Goal: Task Accomplishment & Management: Manage account settings

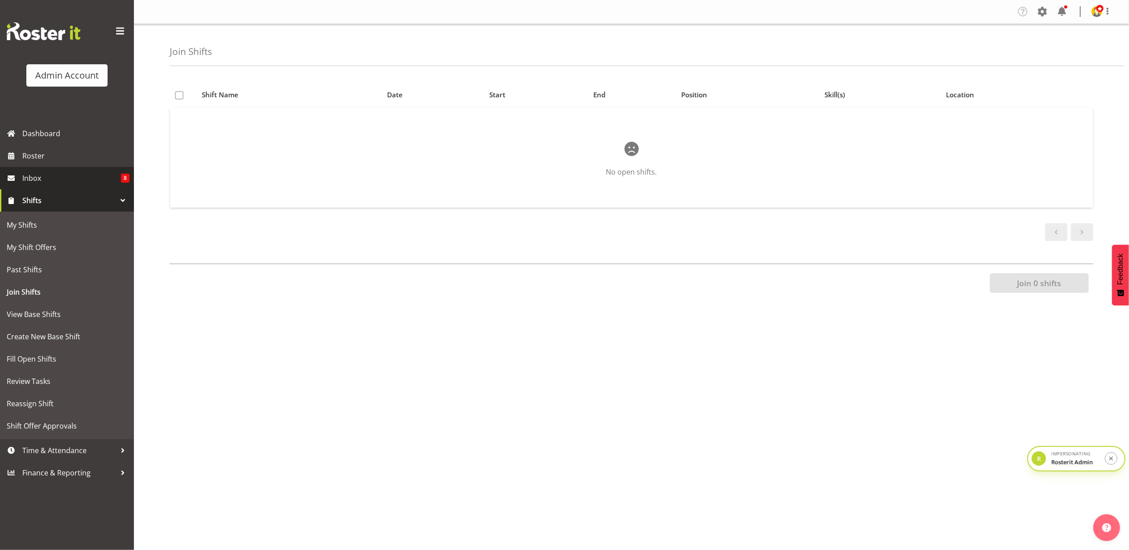
click at [59, 178] on span "Inbox" at bounding box center [71, 177] width 99 height 13
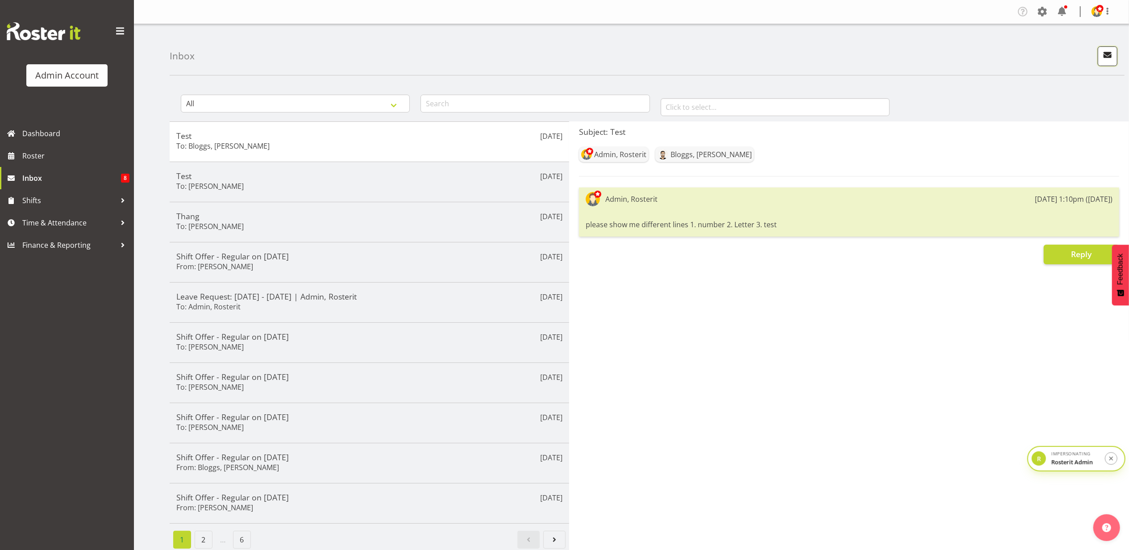
click at [1106, 56] on span "button" at bounding box center [1108, 55] width 12 height 12
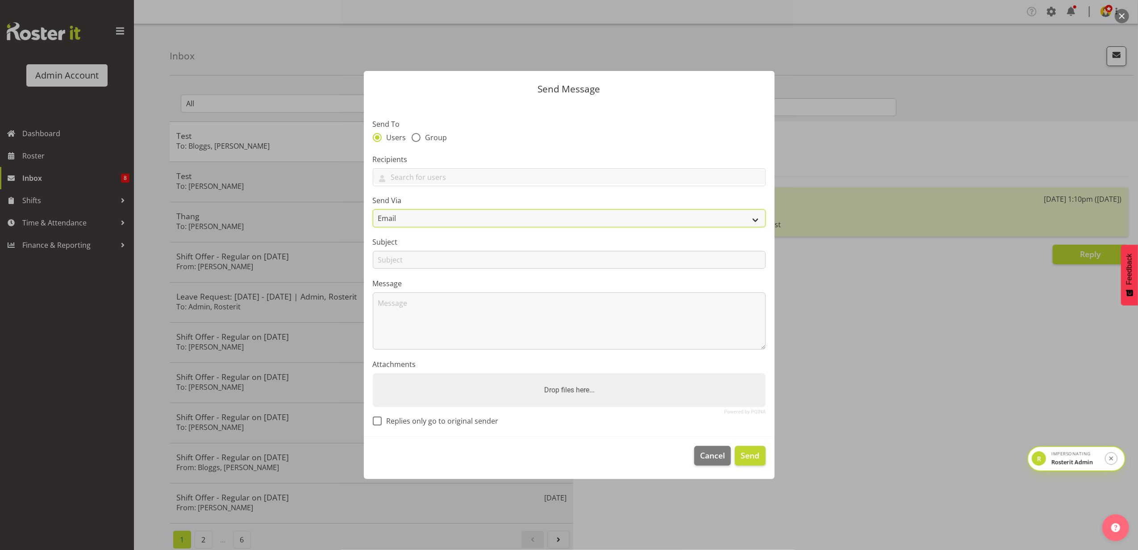
click at [407, 220] on select "Email" at bounding box center [569, 218] width 393 height 18
click at [421, 138] on span "Group" at bounding box center [434, 137] width 27 height 9
click at [418, 138] on input "Group" at bounding box center [415, 138] width 6 height 6
radio input "true"
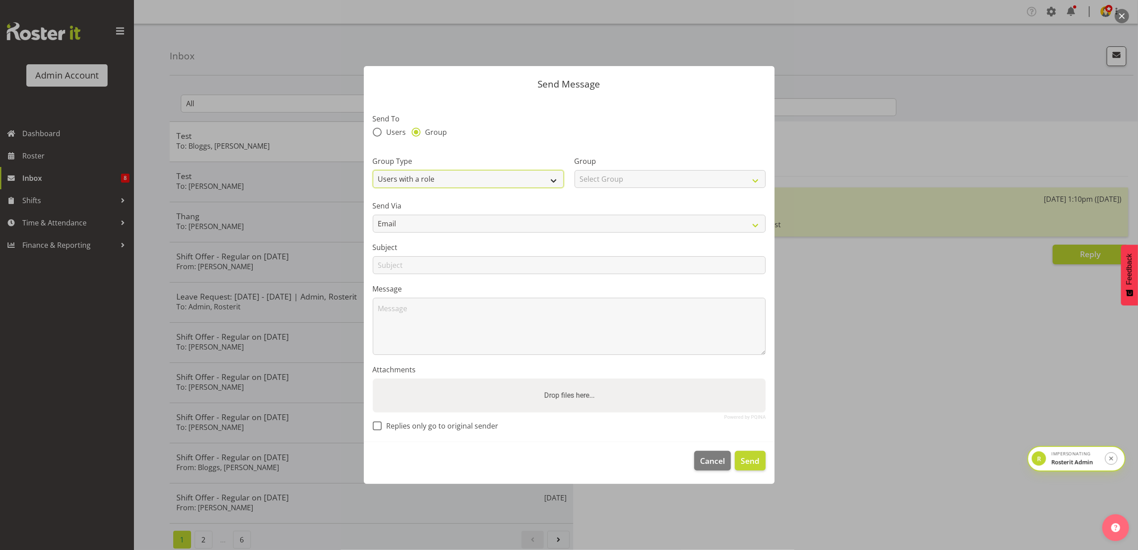
click at [445, 178] on select "Users with a role Users with a skill Primary users in a location All users in a…" at bounding box center [468, 179] width 191 height 18
click at [476, 111] on section "Send To Users Group Group Type Users with a role Users with a skill Primary use…" at bounding box center [569, 269] width 411 height 345
click at [705, 464] on span "Cancel" at bounding box center [712, 461] width 25 height 12
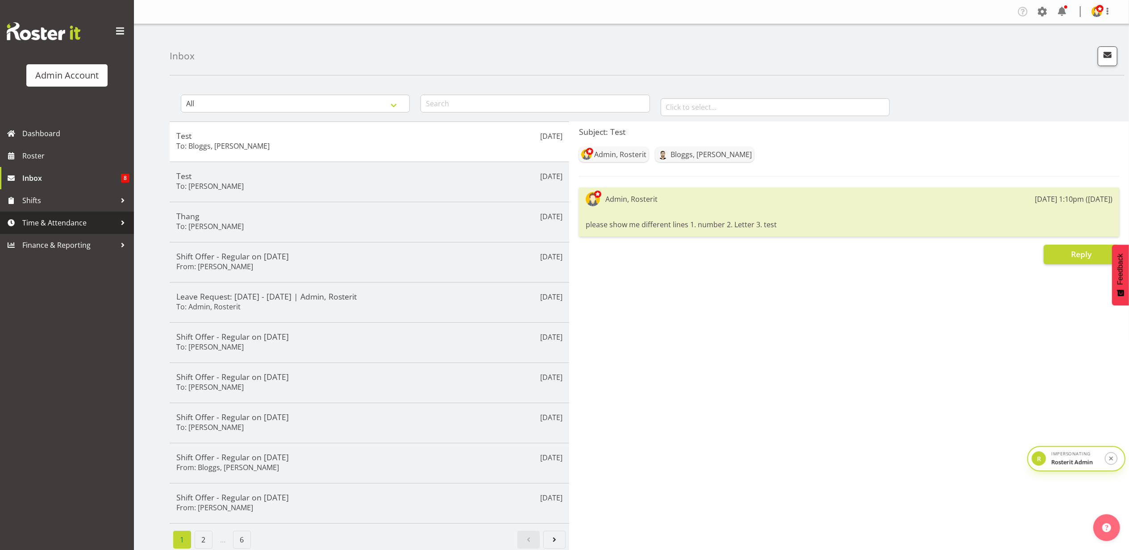
click at [73, 220] on span "Time & Attendance" at bounding box center [69, 222] width 94 height 13
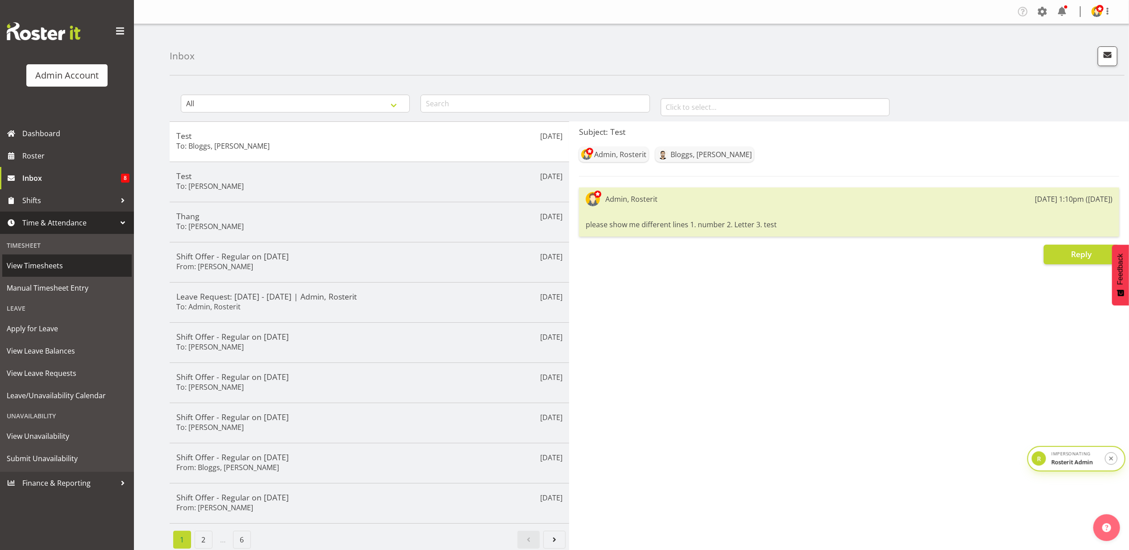
click at [68, 267] on span "View Timesheets" at bounding box center [67, 265] width 121 height 13
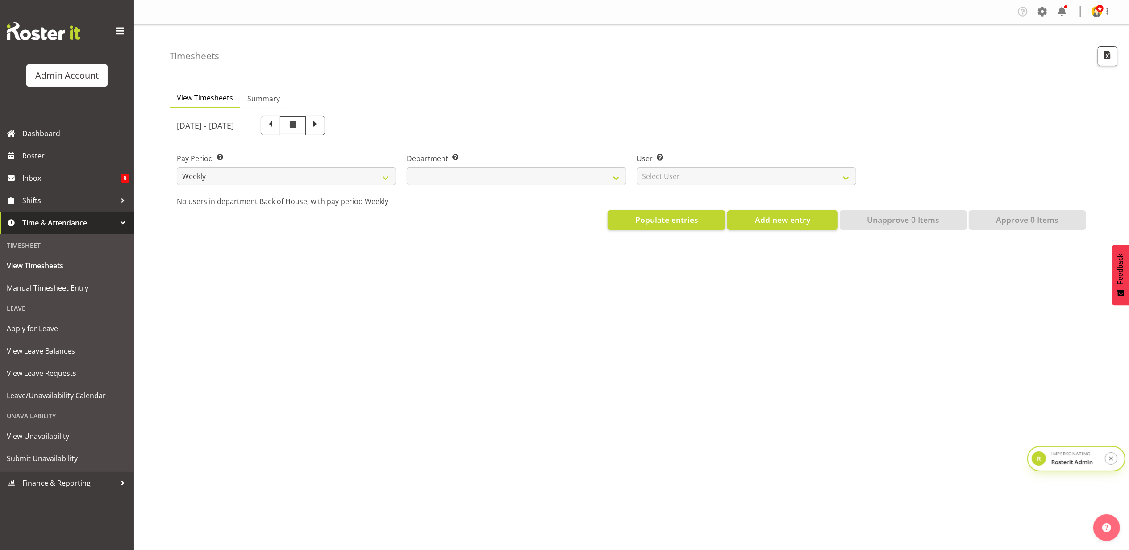
select select
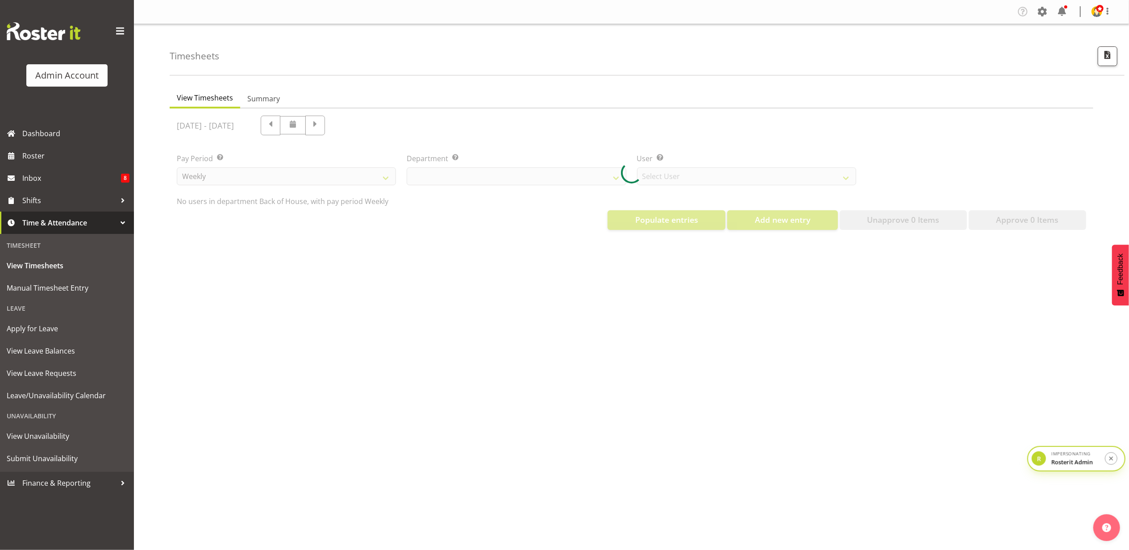
select select "2042"
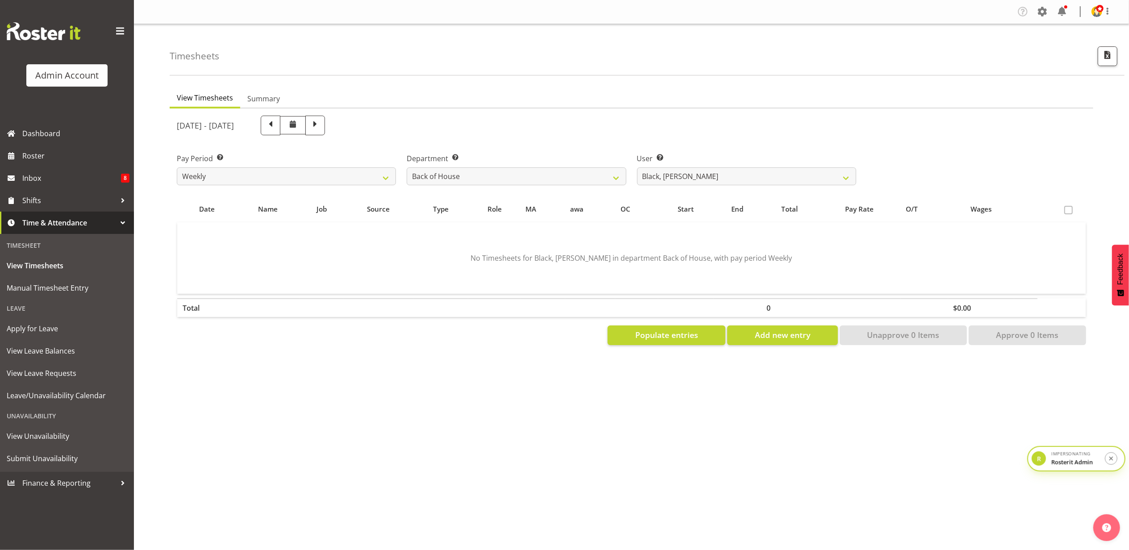
click at [675, 165] on div "User Select user. Note: This is filtered down by the previous two drop-down ite…" at bounding box center [746, 169] width 219 height 32
click at [672, 176] on select "Black, Ian ❌ Bloggs, Joe ❌ Little, Mike ❌ White, Sally ❌ Pham, Thang ❌ Test, Th…" at bounding box center [746, 176] width 219 height 18
click at [536, 157] on label "Department Select which department you would like to view." at bounding box center [516, 158] width 219 height 11
drag, startPoint x: 534, startPoint y: 172, endPoint x: 533, endPoint y: 185, distance: 13.0
click at [534, 172] on select "Back of House Front of House" at bounding box center [516, 176] width 219 height 18
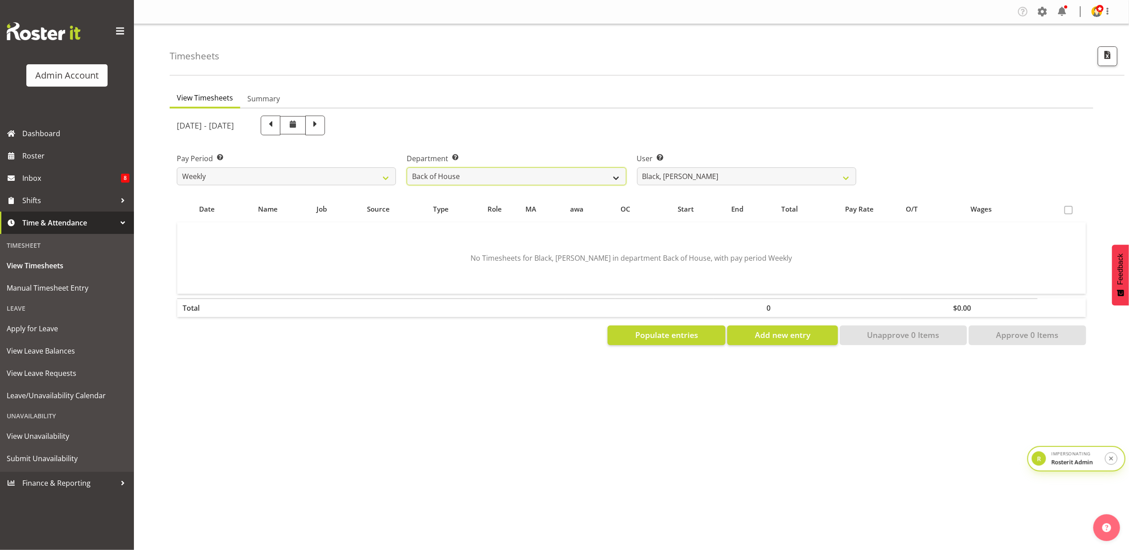
select select "363"
click at [407, 167] on select "Back of House Front of House" at bounding box center [516, 176] width 219 height 18
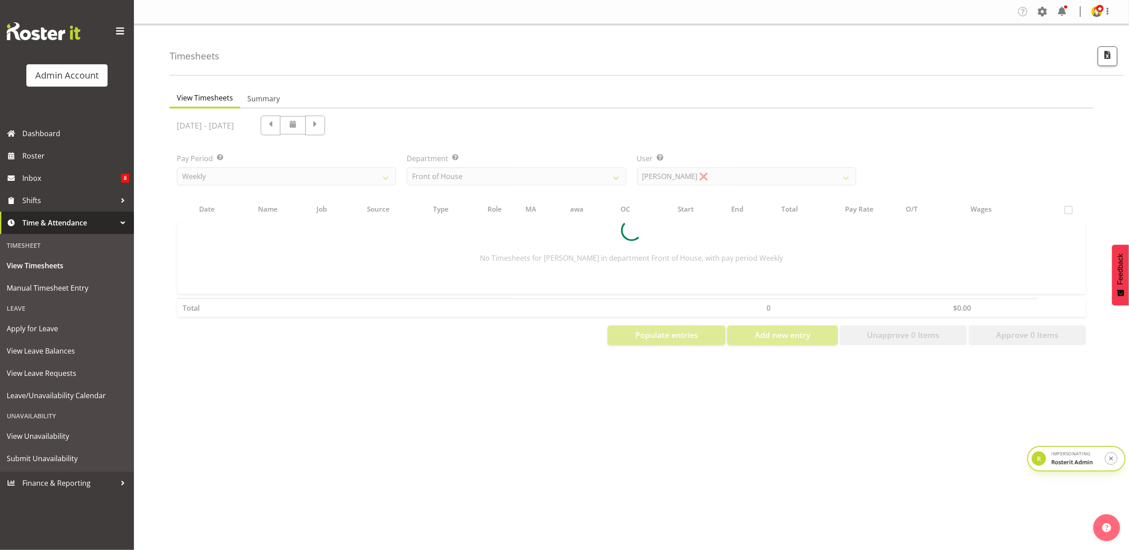
click at [679, 176] on div at bounding box center [632, 231] width 924 height 244
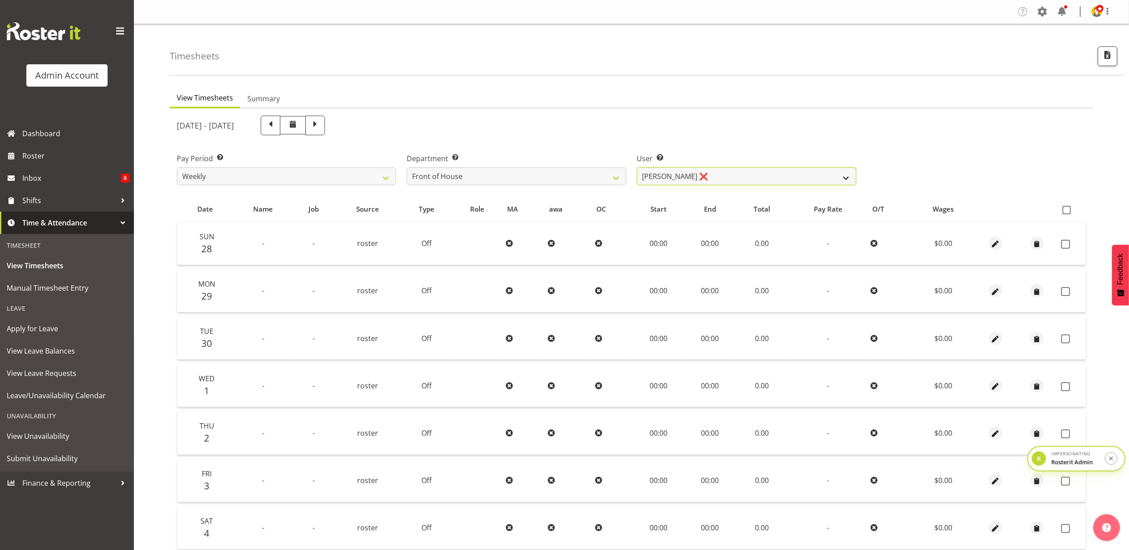
click at [679, 176] on select "Bush, Becky ❌ Green, Fred ❌ Doe, Jane ❌ Wu, Kevin ❌ LittleStaff, Mike ❌" at bounding box center [746, 176] width 219 height 18
click at [269, 177] on select "Weekly Fortnight Monthly" at bounding box center [286, 176] width 219 height 18
select select "144"
click at [177, 167] on select "Weekly Fortnight Monthly" at bounding box center [286, 176] width 219 height 18
select select
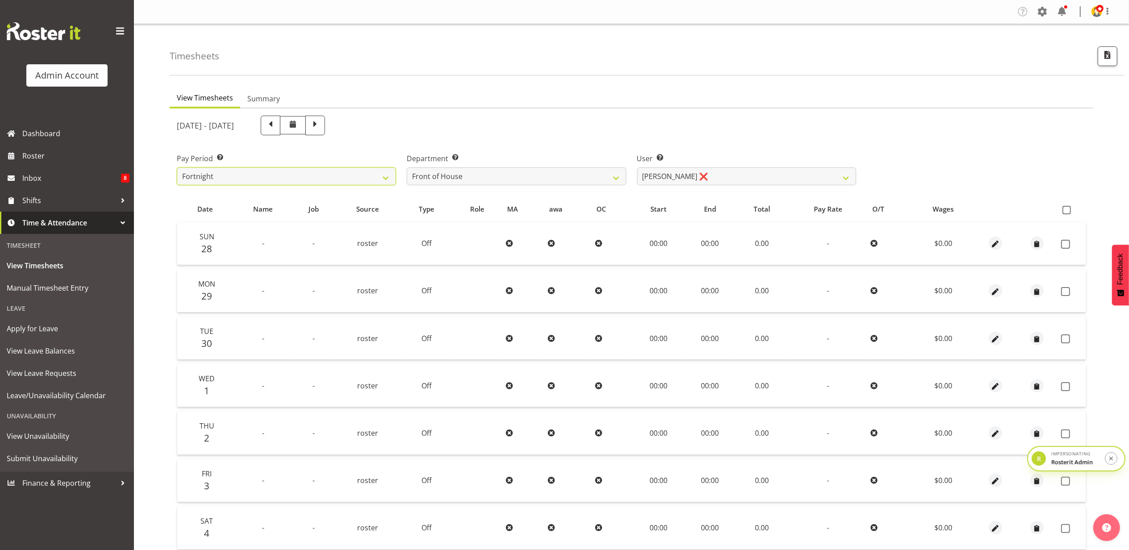
select select
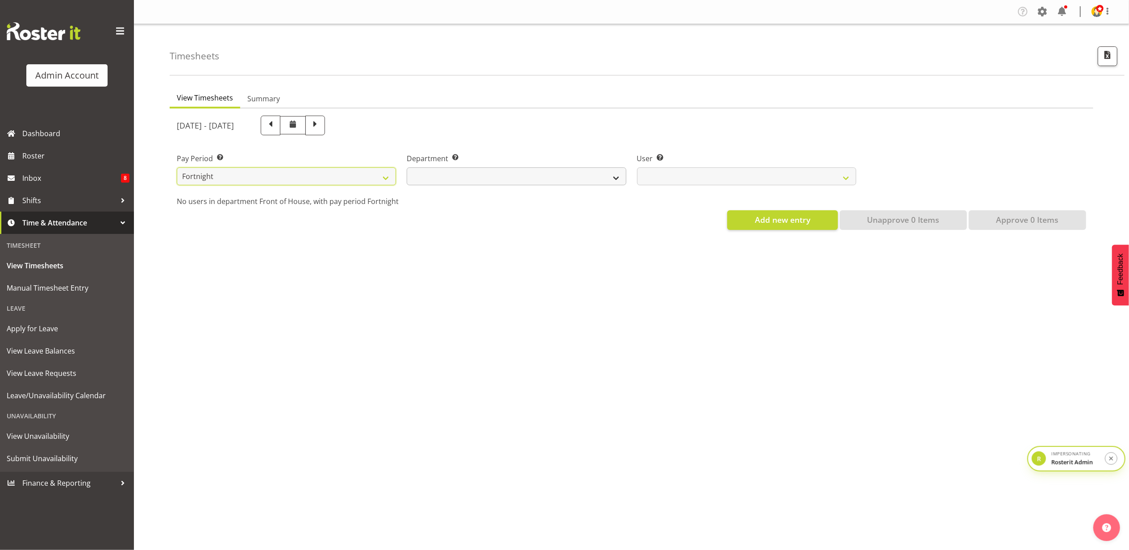
select select
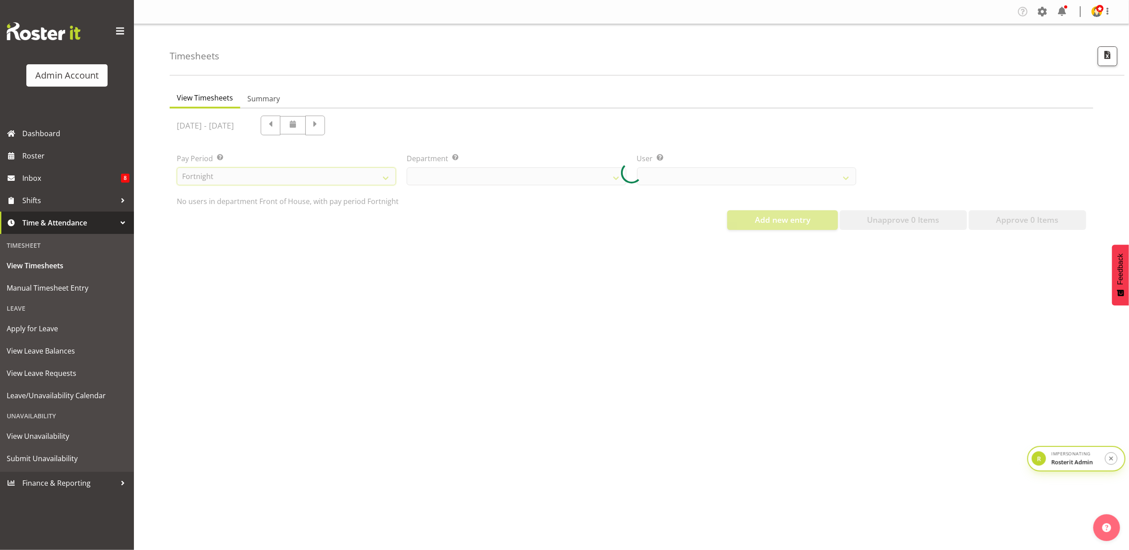
select select
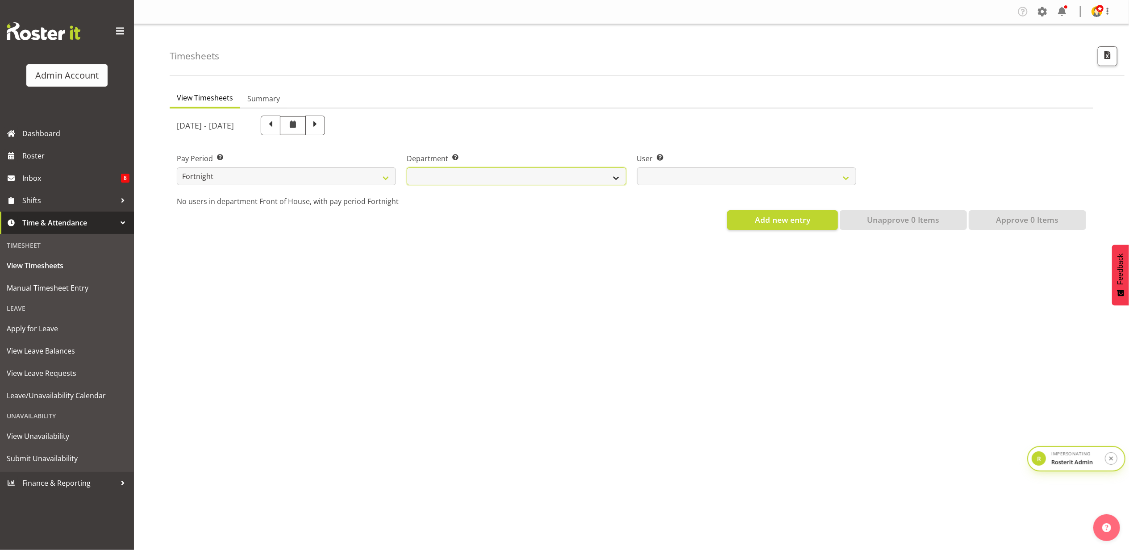
click at [540, 177] on select "Back of House" at bounding box center [516, 176] width 219 height 18
select select "1"
click at [407, 167] on select "Back of House" at bounding box center [516, 176] width 219 height 18
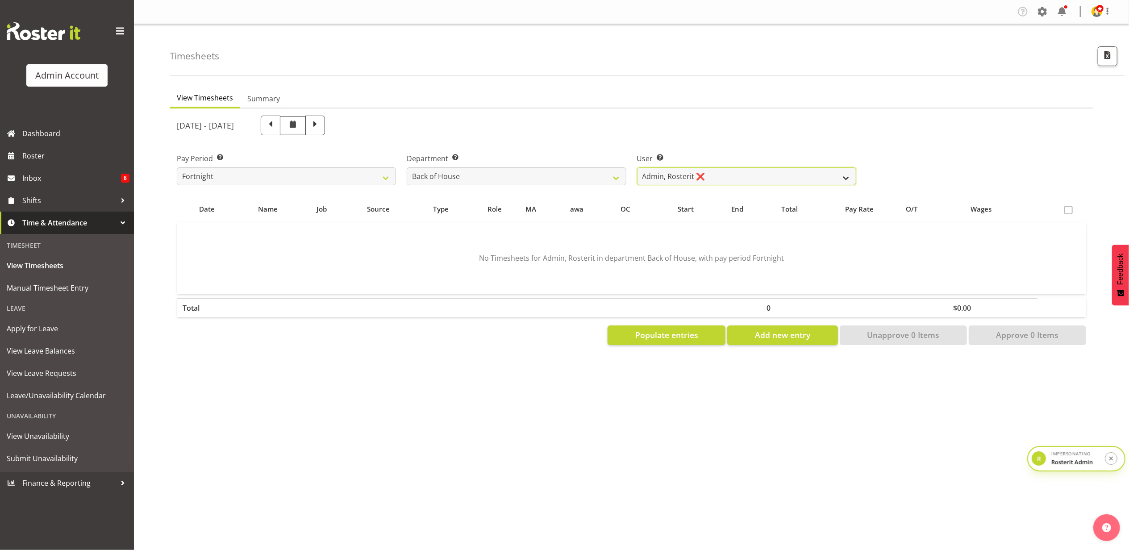
click at [683, 176] on select "Admin, Rosterit ❌" at bounding box center [746, 176] width 219 height 18
click at [276, 124] on span at bounding box center [271, 125] width 12 height 12
select select
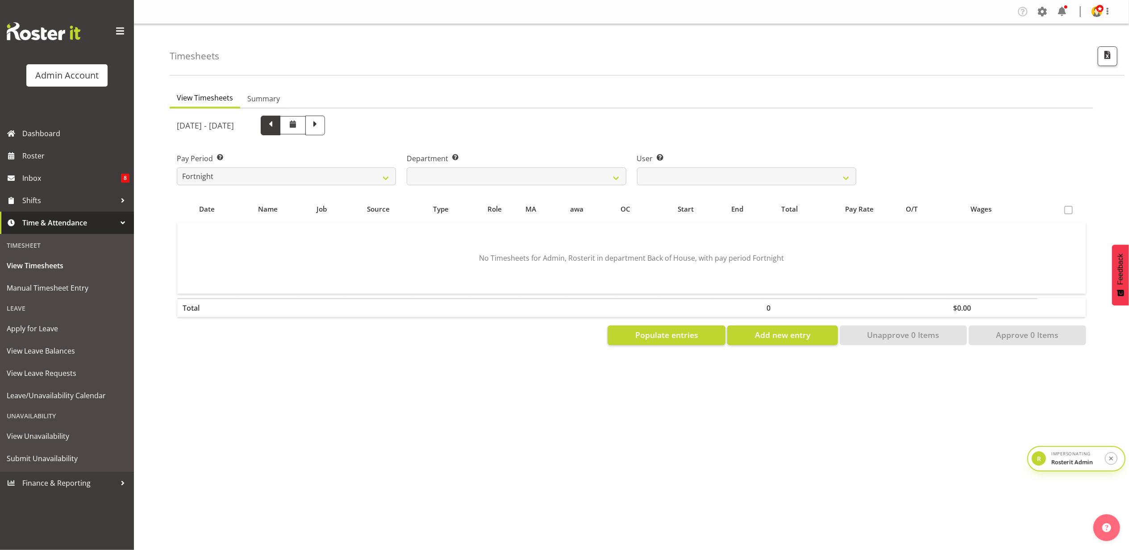
click at [276, 124] on span at bounding box center [271, 125] width 12 height 12
select select
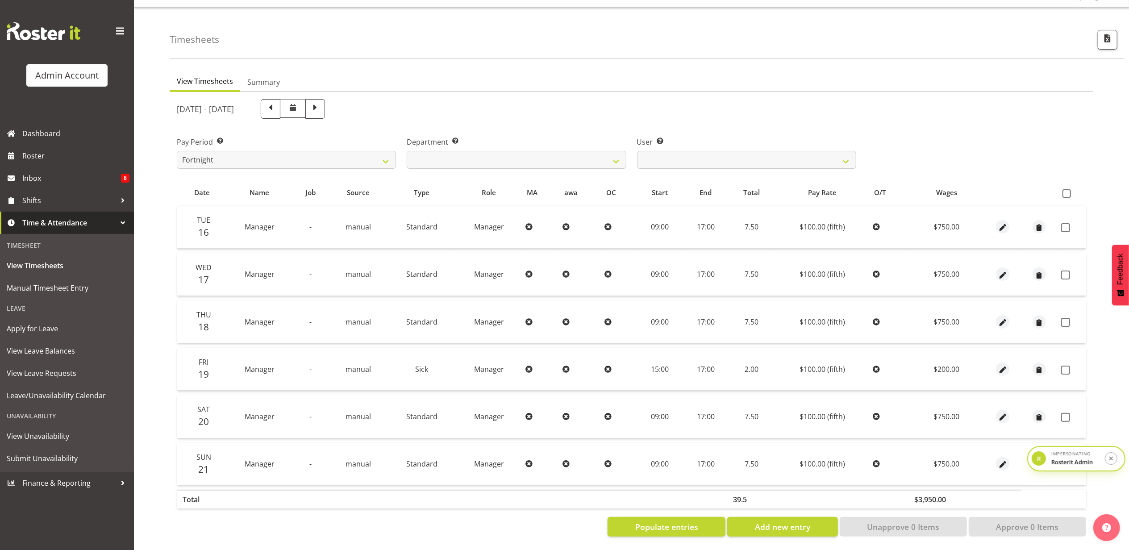
scroll to position [24, 0]
drag, startPoint x: 372, startPoint y: 220, endPoint x: 342, endPoint y: 220, distance: 30.8
click at [342, 220] on td "manual" at bounding box center [358, 226] width 59 height 43
drag, startPoint x: 342, startPoint y: 220, endPoint x: 362, endPoint y: 234, distance: 24.9
click at [362, 234] on td "manual" at bounding box center [358, 226] width 59 height 43
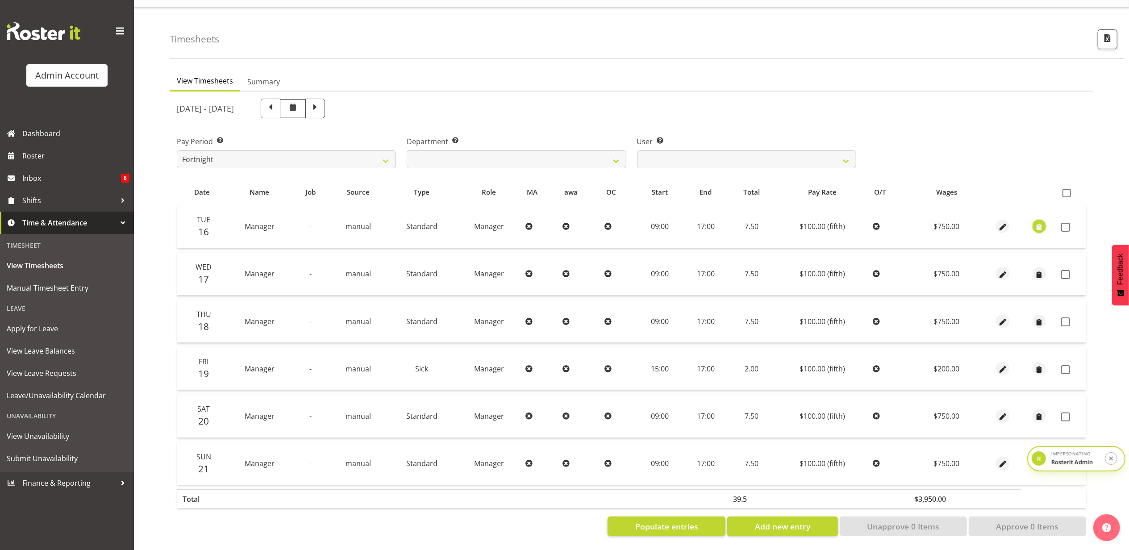
click at [1043, 223] on span "button" at bounding box center [1040, 227] width 10 height 10
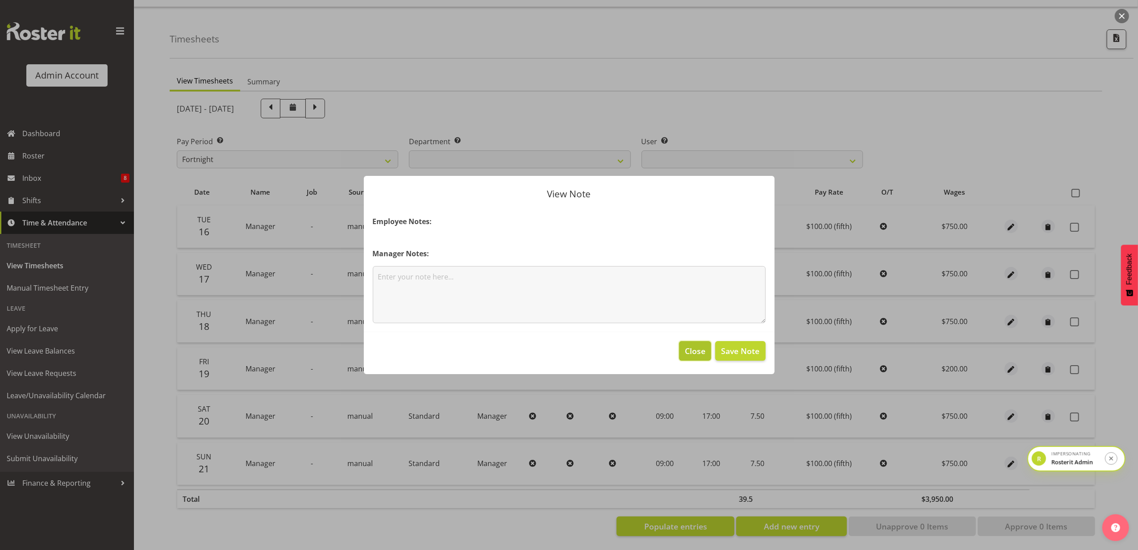
click at [692, 352] on span "Close" at bounding box center [695, 351] width 21 height 12
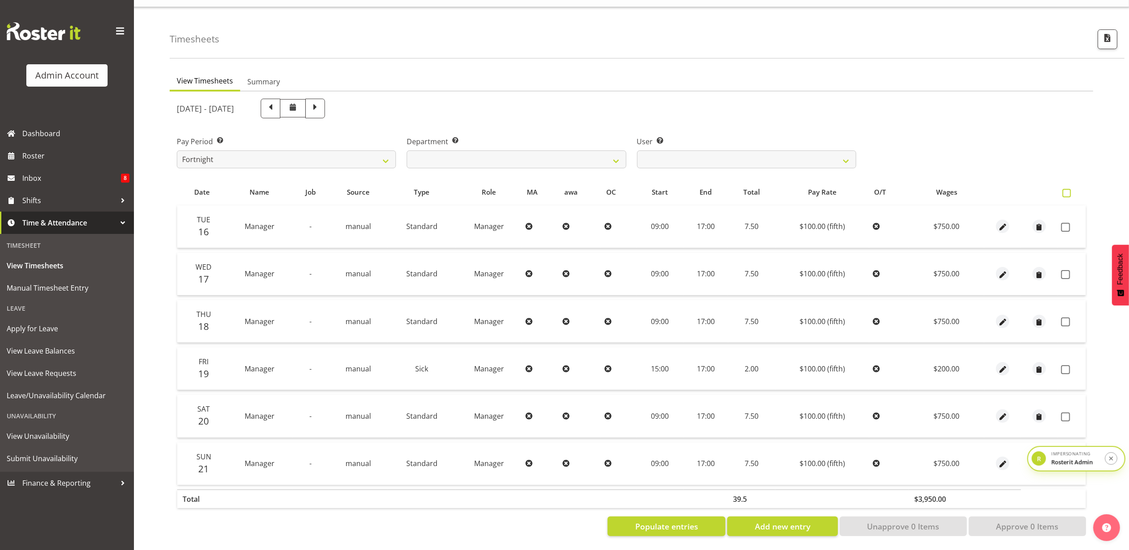
click at [1068, 189] on span at bounding box center [1067, 193] width 8 height 8
click at [1068, 190] on input "checkbox" at bounding box center [1066, 193] width 6 height 6
checkbox input "true"
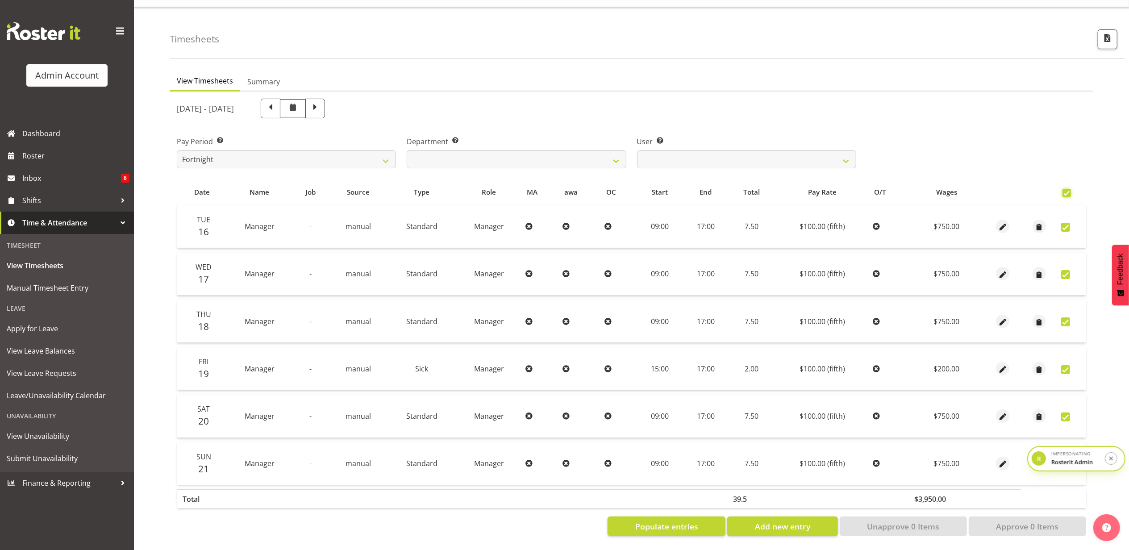
checkbox input "true"
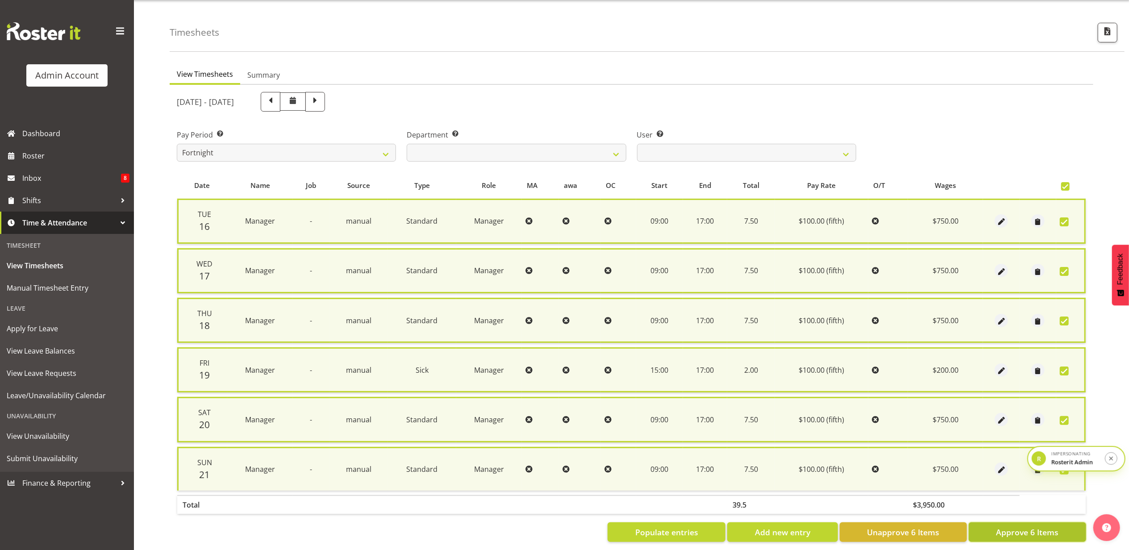
click at [1033, 531] on span "Approve 6 Items" at bounding box center [1027, 533] width 63 height 12
checkbox input "false"
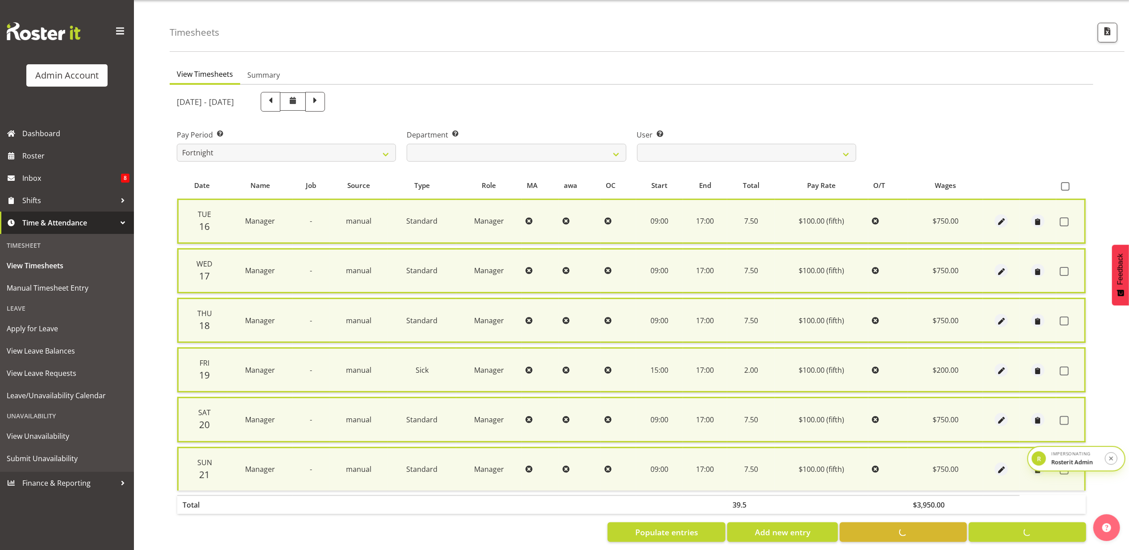
checkbox input "false"
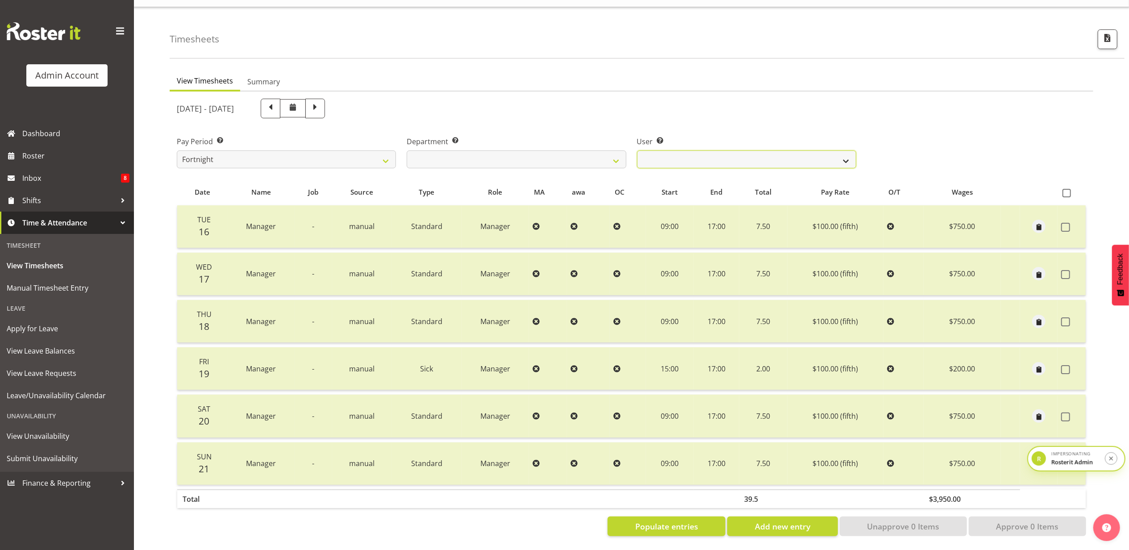
click at [717, 150] on select "Admin, Rosterit ✔" at bounding box center [746, 159] width 219 height 18
click at [517, 154] on select "Back of House" at bounding box center [516, 159] width 219 height 18
click at [600, 114] on div "September 15th - September 21st 2025" at bounding box center [516, 108] width 690 height 30
click at [1108, 32] on span "button" at bounding box center [1108, 38] width 12 height 12
select select "144"
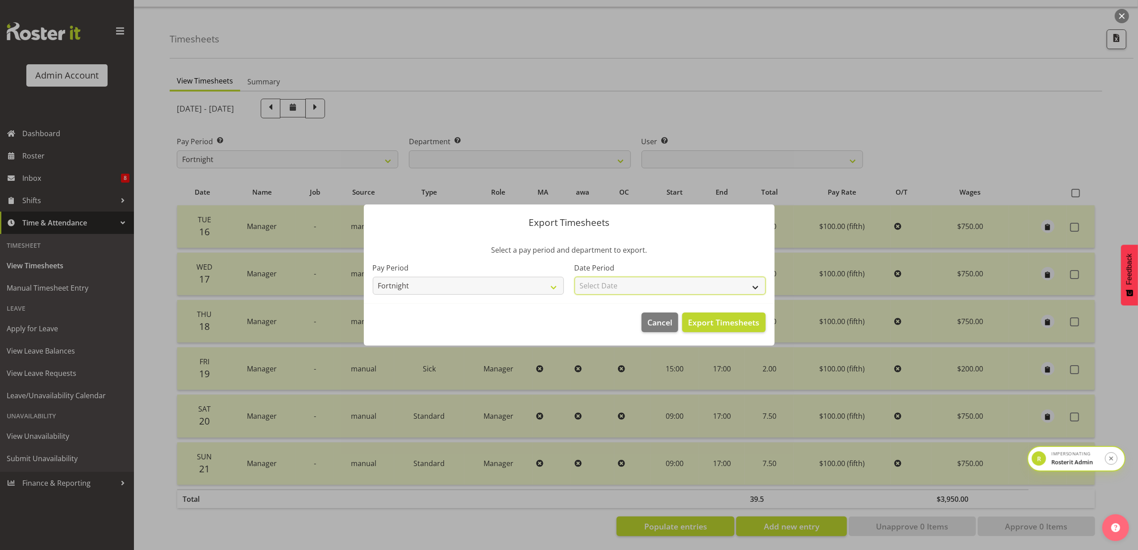
click at [608, 289] on select "Select Date Fortnight starting 29/09/2025 Fortnight starting 15/09/2025 Fortnig…" at bounding box center [670, 286] width 191 height 18
select select "2025-09-15"
click at [575, 277] on select "Select Date Fortnight starting 29/09/2025 Fortnight starting 15/09/2025 Fortnig…" at bounding box center [670, 286] width 191 height 18
click at [723, 322] on span "Export Timesheets" at bounding box center [723, 323] width 71 height 12
click at [649, 323] on span "Cancel" at bounding box center [660, 323] width 25 height 12
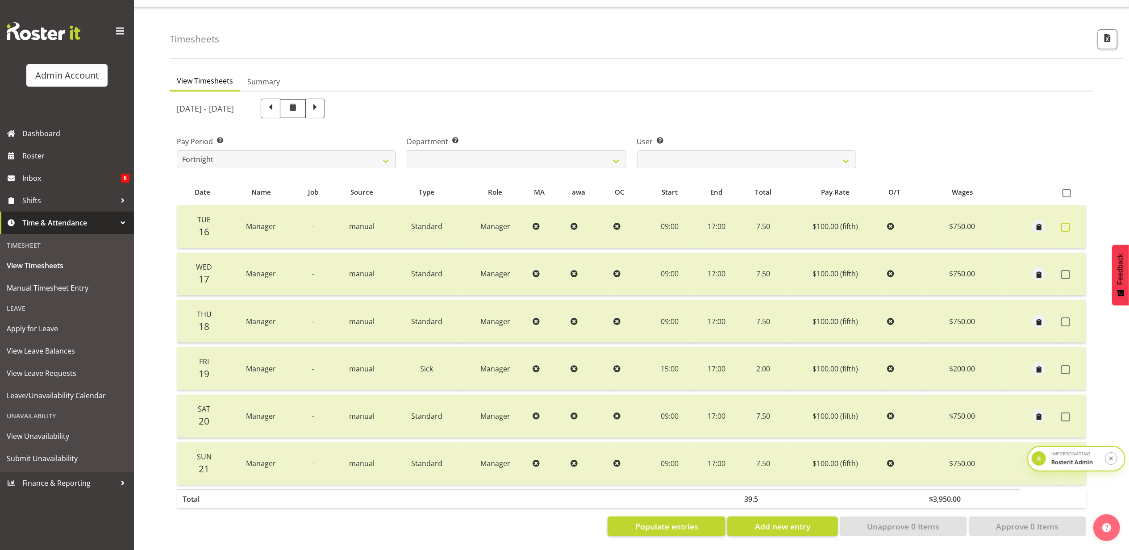
click at [1070, 223] on label at bounding box center [1069, 227] width 14 height 9
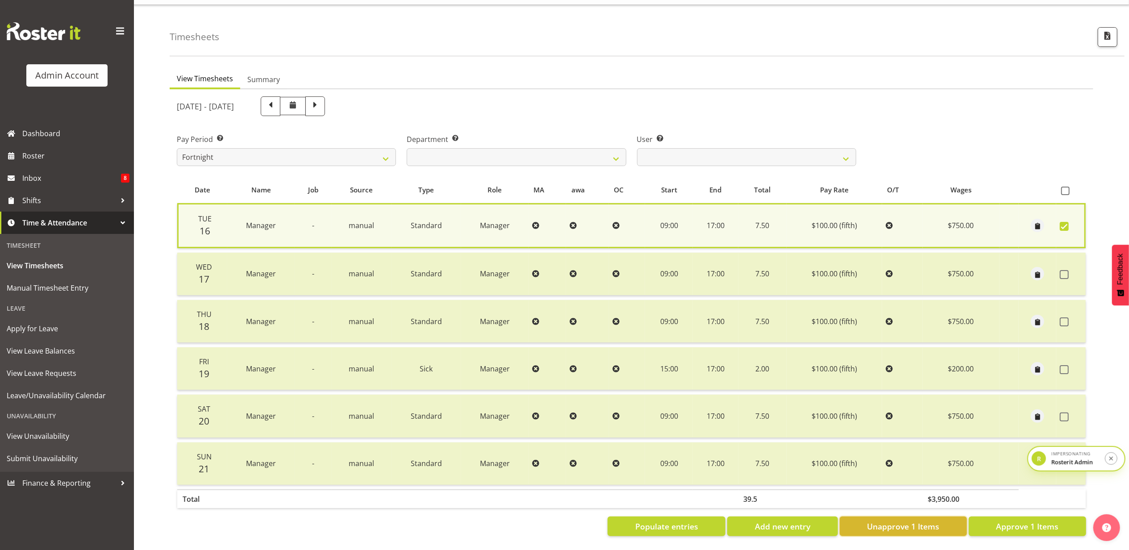
drag, startPoint x: 891, startPoint y: 517, endPoint x: 898, endPoint y: 513, distance: 7.4
click at [891, 521] on span "Unapprove 1 Items" at bounding box center [903, 527] width 72 height 12
checkbox input "false"
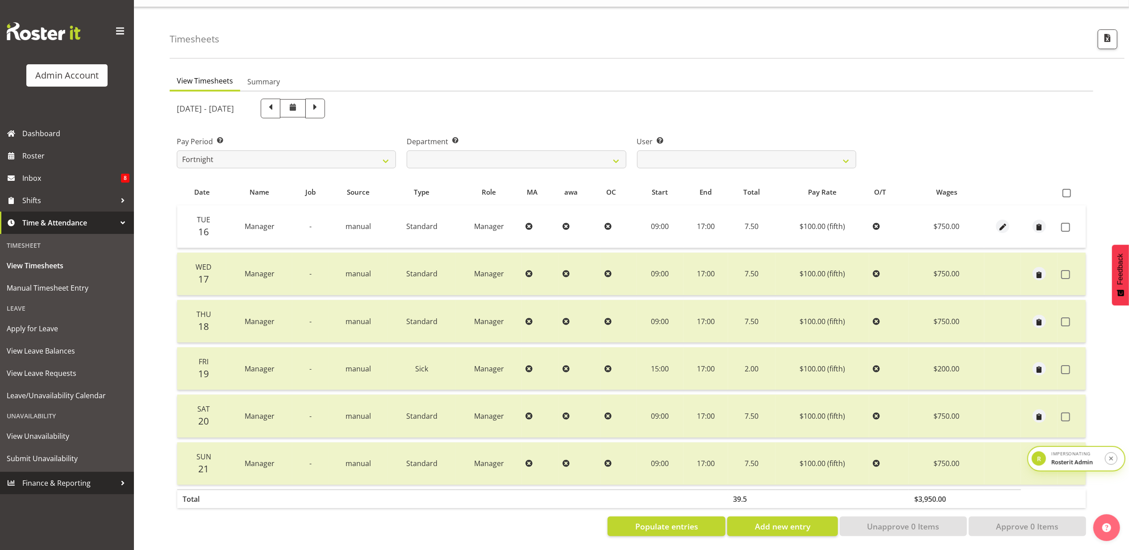
click at [93, 482] on span "Finance & Reporting" at bounding box center [69, 482] width 94 height 13
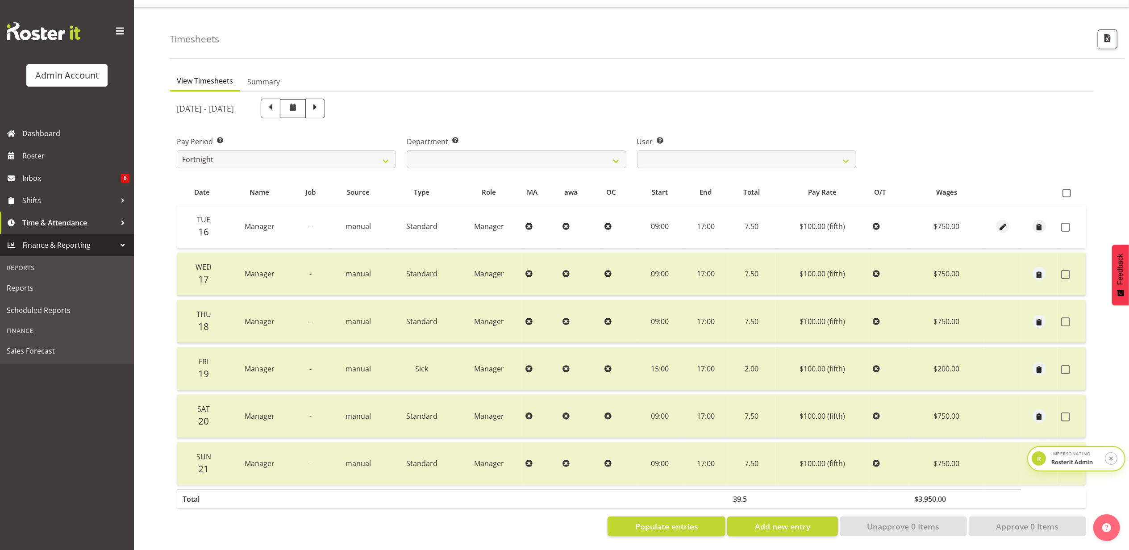
click at [113, 245] on span "Finance & Reporting" at bounding box center [69, 244] width 94 height 13
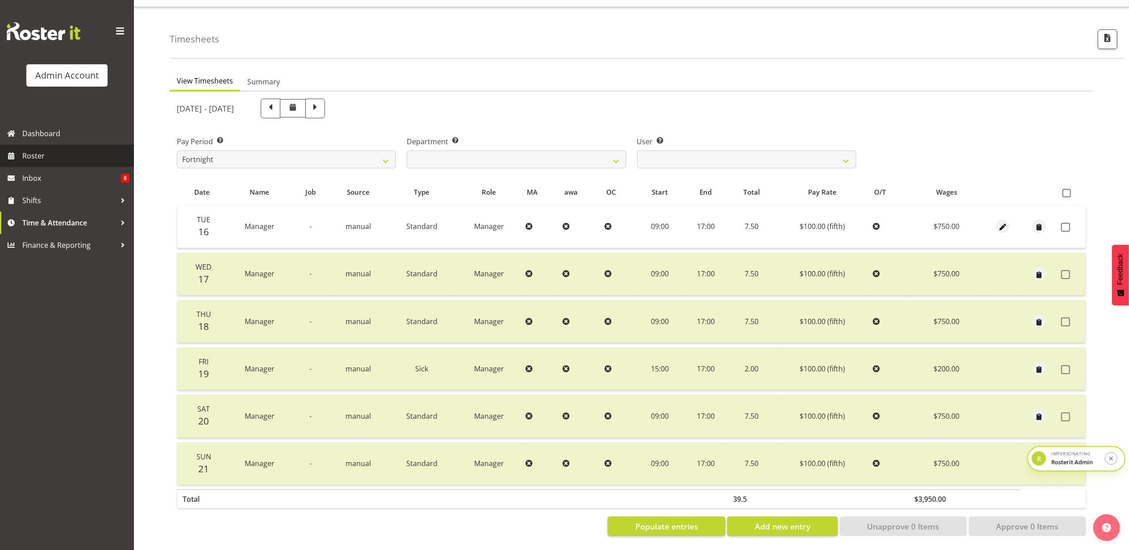
click at [86, 159] on span "Roster" at bounding box center [75, 155] width 107 height 13
